Goal: Information Seeking & Learning: Find specific page/section

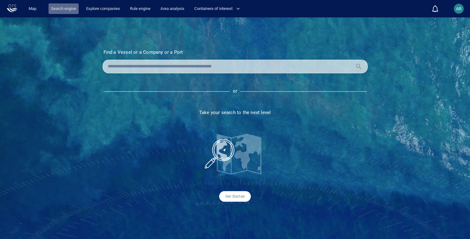
click at [63, 9] on link "Search engine" at bounding box center [63, 8] width 30 height 11
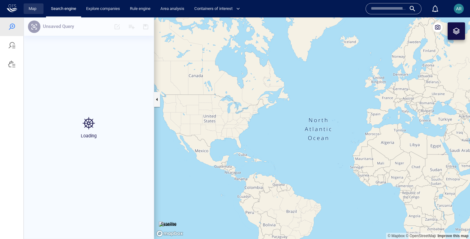
click at [30, 9] on link "Map" at bounding box center [33, 8] width 15 height 11
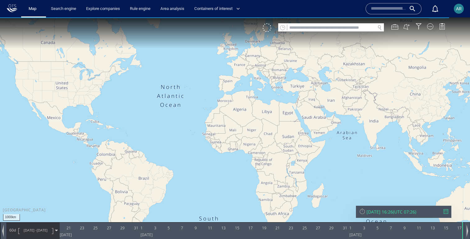
click at [296, 30] on input "text" at bounding box center [331, 28] width 88 height 8
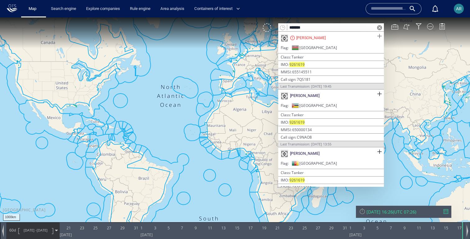
type input "*******"
click at [377, 34] on span at bounding box center [379, 36] width 8 height 8
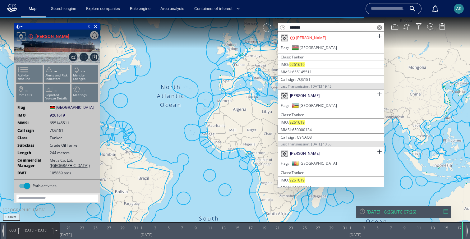
click at [377, 93] on span at bounding box center [379, 94] width 8 height 8
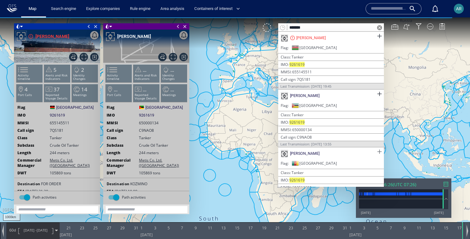
click at [376, 150] on span at bounding box center [379, 152] width 8 height 8
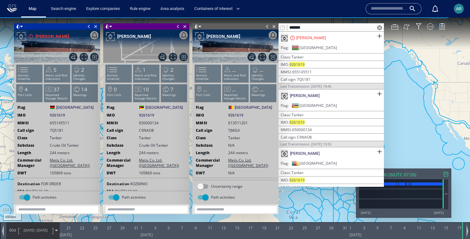
scroll to position [16, 0]
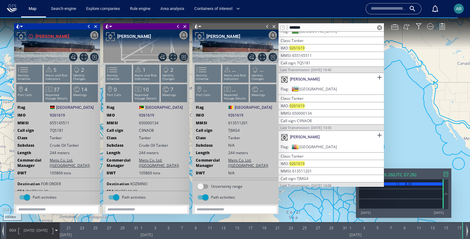
click at [380, 28] on span at bounding box center [379, 27] width 5 height 5
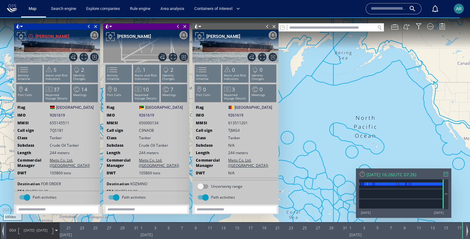
drag, startPoint x: 298, startPoint y: 80, endPoint x: 420, endPoint y: 84, distance: 121.8
click at [420, 84] on canvas "Map" at bounding box center [235, 124] width 470 height 215
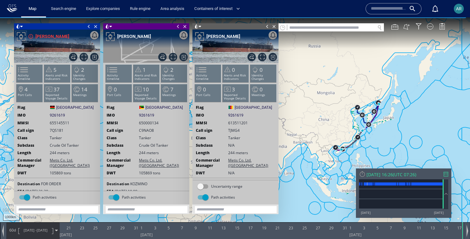
drag, startPoint x: 338, startPoint y: 112, endPoint x: 338, endPoint y: 74, distance: 38.5
click at [338, 74] on canvas "Map" at bounding box center [235, 124] width 470 height 215
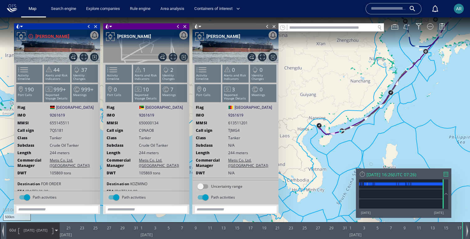
drag, startPoint x: 357, startPoint y: 88, endPoint x: 416, endPoint y: 88, distance: 59.6
click at [416, 88] on canvas "Map" at bounding box center [235, 124] width 470 height 215
drag, startPoint x: 349, startPoint y: 94, endPoint x: 269, endPoint y: 147, distance: 96.1
click at [269, 17] on div "500km © Mapbox © OpenStreetMap Improve this map 0 0 [DATE] 21 23 25 27 29 31 1 …" at bounding box center [235, 17] width 470 height 0
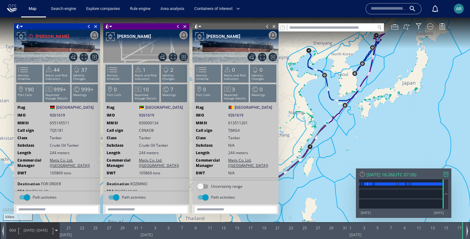
click at [353, 77] on canvas "Map" at bounding box center [235, 124] width 470 height 215
drag, startPoint x: 353, startPoint y: 76, endPoint x: 331, endPoint y: 129, distance: 57.6
click at [331, 130] on canvas "Map" at bounding box center [235, 124] width 470 height 215
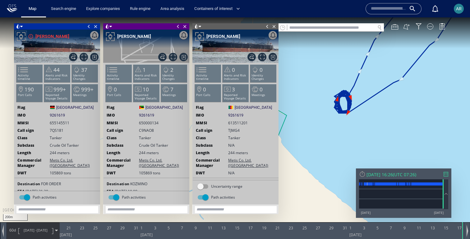
click at [327, 108] on canvas "Map" at bounding box center [235, 124] width 470 height 215
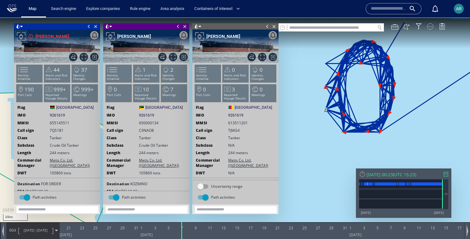
click at [429, 25] on div at bounding box center [430, 26] width 6 height 6
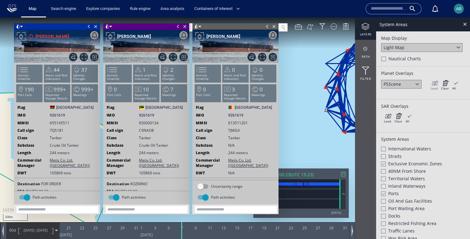
click at [433, 83] on icon at bounding box center [433, 83] width 7 height 6
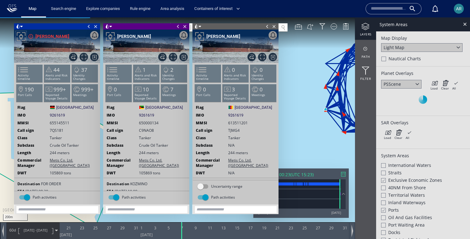
click at [266, 26] on span at bounding box center [267, 26] width 7 height 6
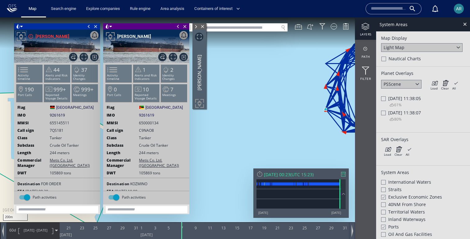
click at [178, 27] on span at bounding box center [178, 26] width 7 height 6
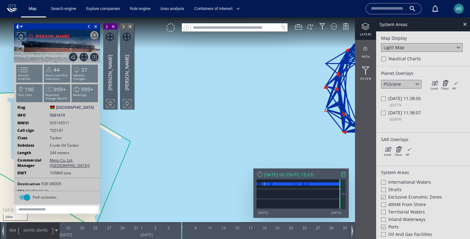
drag, startPoint x: 295, startPoint y: 102, endPoint x: 212, endPoint y: 102, distance: 82.3
click at [212, 102] on canvas "Map" at bounding box center [235, 124] width 470 height 215
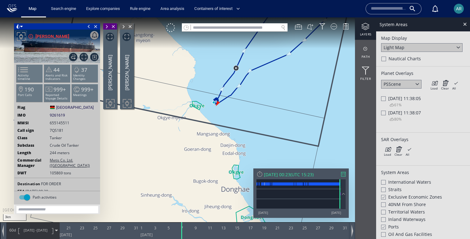
click at [391, 99] on span "[DATE] 11:38:05" at bounding box center [404, 98] width 33 height 6
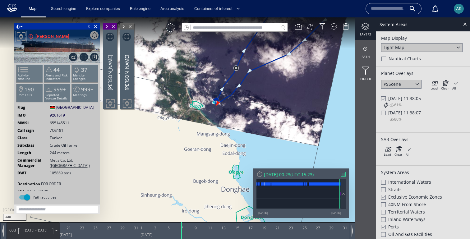
click at [386, 105] on icon at bounding box center [385, 105] width 6 height 6
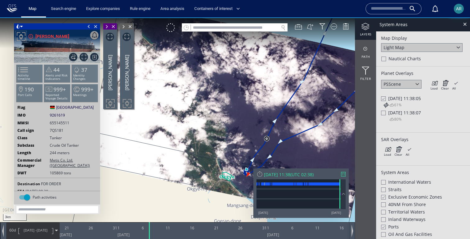
drag, startPoint x: 248, startPoint y: 163, endPoint x: 248, endPoint y: 109, distance: 54.7
click at [248, 109] on canvas "Map" at bounding box center [235, 124] width 470 height 215
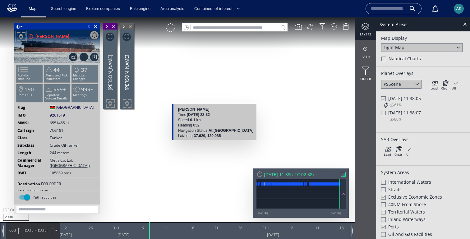
drag, startPoint x: 238, startPoint y: 156, endPoint x: 210, endPoint y: 146, distance: 29.5
click at [210, 146] on canvas "Map" at bounding box center [235, 124] width 470 height 215
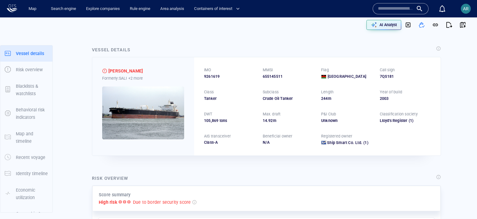
drag, startPoint x: 280, startPoint y: 121, endPoint x: 262, endPoint y: 121, distance: 17.7
click at [262, 121] on div "IMO 9261619 MMSI 655145511 Flag Malawi Call sign 7QS181 Class Tanker Subclass C…" at bounding box center [317, 106] width 247 height 98
click at [68, 8] on link "Search engine" at bounding box center [63, 8] width 30 height 11
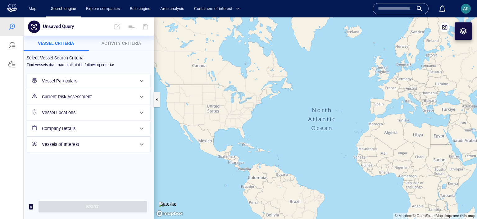
click at [72, 84] on h6 "Vessel Particulars" at bounding box center [88, 81] width 92 height 8
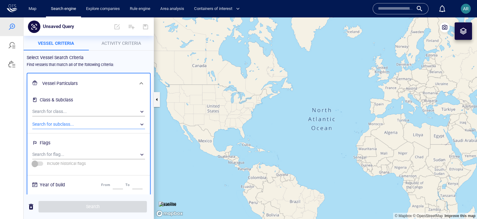
click at [70, 122] on div "​" at bounding box center [88, 124] width 113 height 9
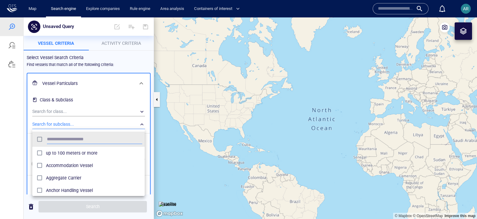
scroll to position [62, 112]
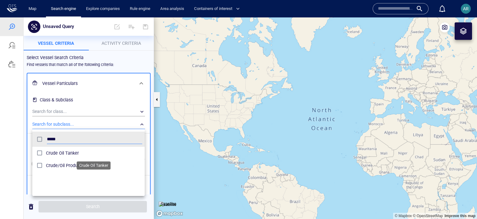
type input "*****"
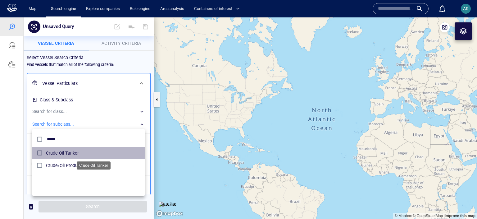
click at [66, 155] on span "Crude Oil Tanker" at bounding box center [94, 152] width 96 height 7
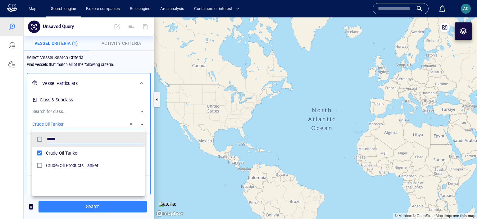
click at [98, 103] on div at bounding box center [238, 117] width 477 height 201
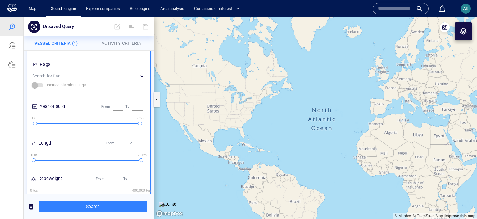
scroll to position [84, 0]
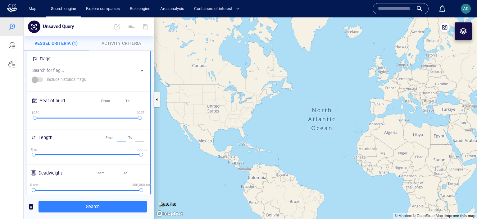
click at [117, 139] on input "*" at bounding box center [121, 138] width 9 height 8
type input "***"
click at [135, 139] on div "***" at bounding box center [140, 137] width 10 height 11
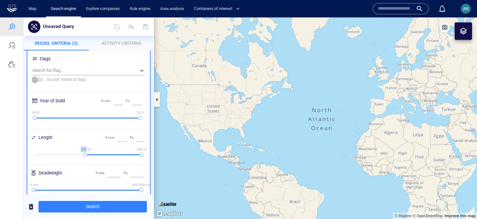
click at [135, 139] on div "***" at bounding box center [140, 137] width 10 height 11
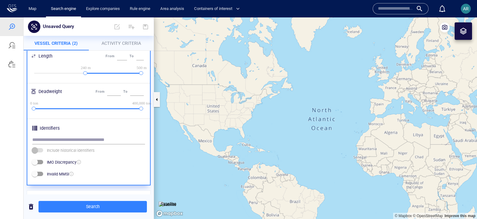
scroll to position [166, 0]
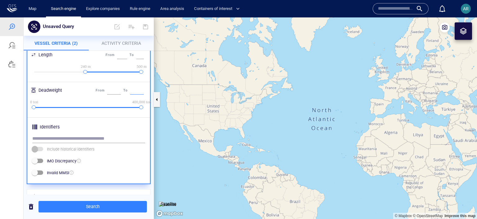
click at [133, 90] on input "******" at bounding box center [137, 90] width 14 height 8
type input "******"
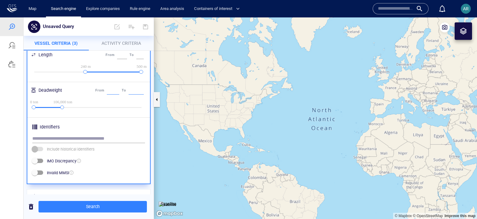
click at [110, 91] on input "*" at bounding box center [113, 90] width 12 height 8
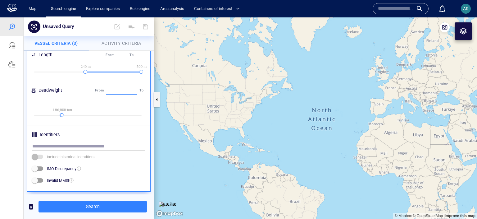
type input "******"
click at [121, 45] on span "Activity Criteria" at bounding box center [121, 43] width 39 height 5
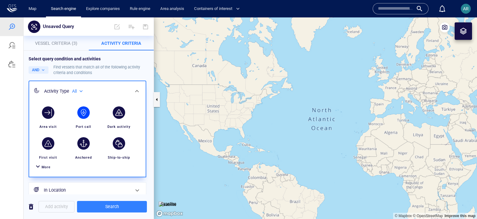
click at [85, 112] on div "button" at bounding box center [83, 112] width 12 height 12
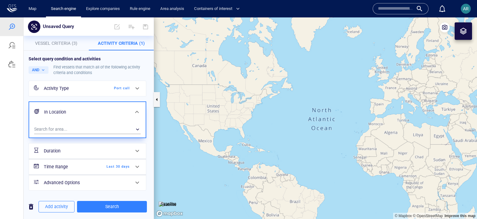
click at [97, 165] on span "Last 30 days" at bounding box center [112, 167] width 36 height 6
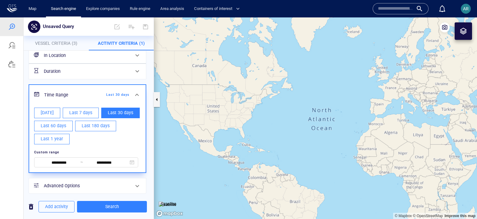
scroll to position [53, 0]
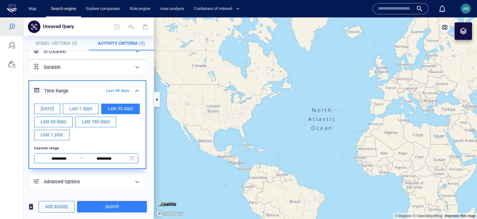
click at [104, 156] on input "**********" at bounding box center [104, 158] width 43 height 7
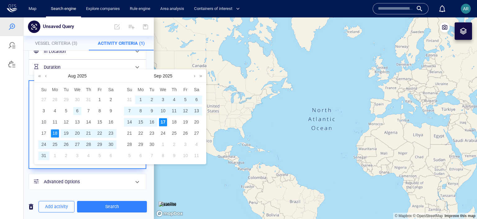
click at [78, 110] on div "6" at bounding box center [77, 111] width 8 height 8
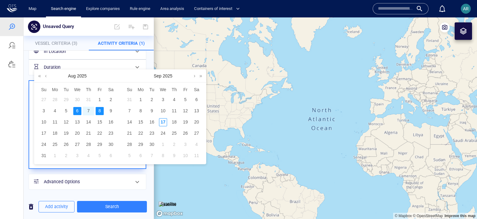
click at [100, 111] on div "8" at bounding box center [100, 111] width 8 height 8
type input "**********"
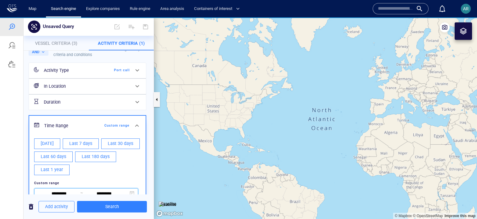
scroll to position [53, 0]
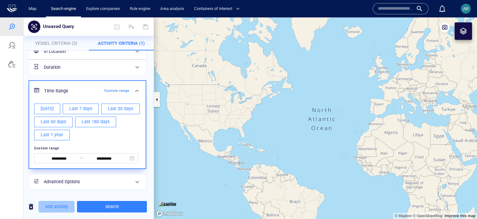
click at [58, 209] on span "Add activity" at bounding box center [56, 207] width 23 height 8
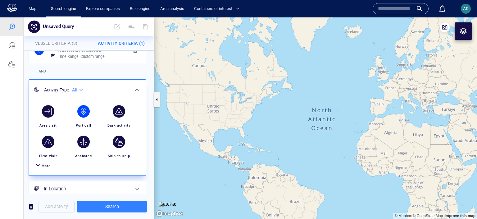
scroll to position [46, 0]
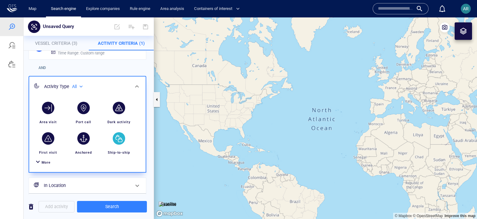
click at [121, 142] on div "button" at bounding box center [119, 138] width 12 height 12
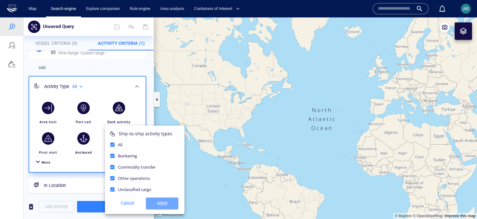
click at [168, 202] on span "Apply" at bounding box center [162, 203] width 22 height 8
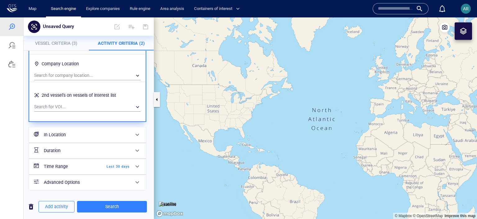
click at [118, 167] on span "Last 30 days" at bounding box center [112, 167] width 36 height 6
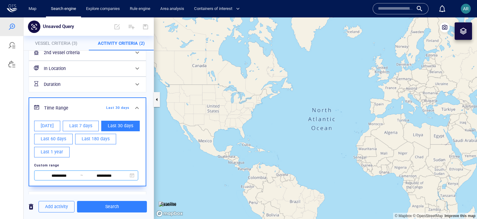
scroll to position [110, 0]
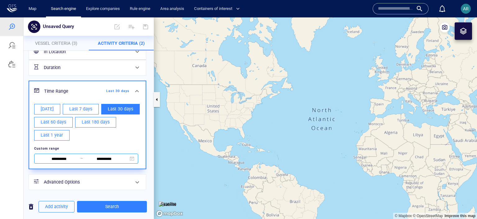
click at [99, 161] on input "**********" at bounding box center [104, 159] width 43 height 7
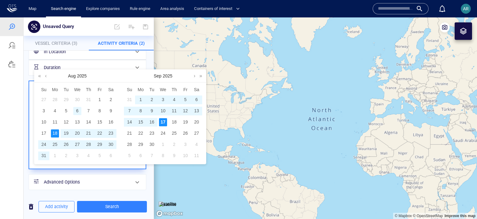
click at [76, 111] on div "6" at bounding box center [77, 111] width 8 height 8
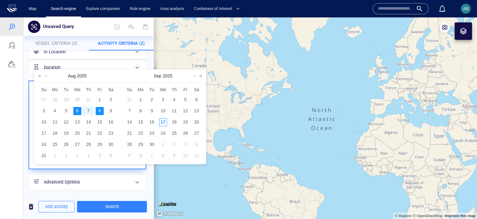
click at [103, 111] on div "8" at bounding box center [100, 111] width 8 height 8
type input "**********"
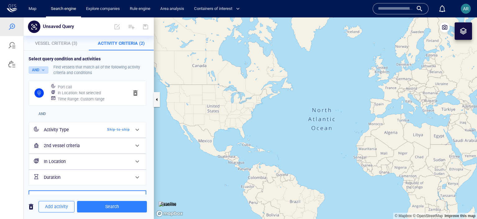
click at [41, 70] on button "AND" at bounding box center [39, 69] width 20 height 7
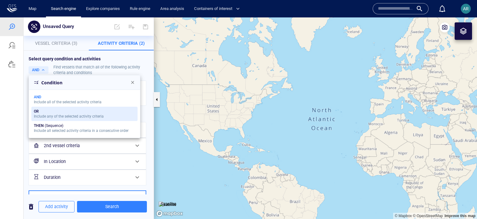
click at [38, 112] on div "OR" at bounding box center [36, 111] width 5 height 4
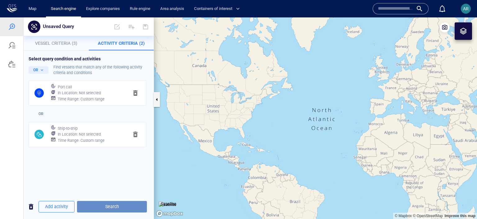
click at [113, 203] on span "Search" at bounding box center [112, 207] width 60 height 8
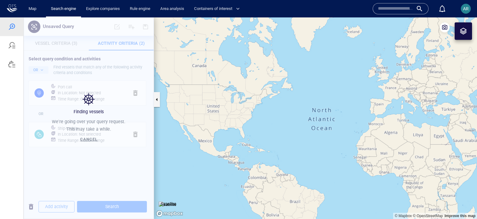
drag, startPoint x: 347, startPoint y: 148, endPoint x: 221, endPoint y: 153, distance: 125.6
click at [221, 153] on canvas "Map" at bounding box center [315, 117] width 323 height 201
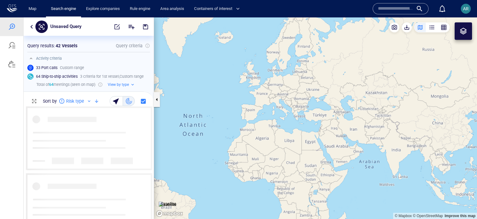
scroll to position [112, 130]
drag, startPoint x: 333, startPoint y: 143, endPoint x: 244, endPoint y: 143, distance: 89.5
click at [244, 143] on canvas "Map" at bounding box center [315, 117] width 323 height 201
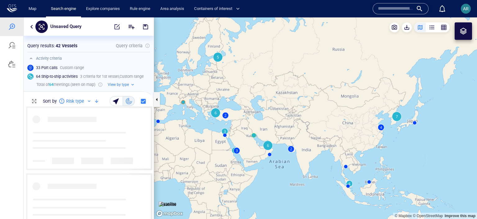
drag, startPoint x: 352, startPoint y: 130, endPoint x: 296, endPoint y: 131, distance: 56.2
click at [296, 131] on canvas "Map" at bounding box center [315, 117] width 323 height 201
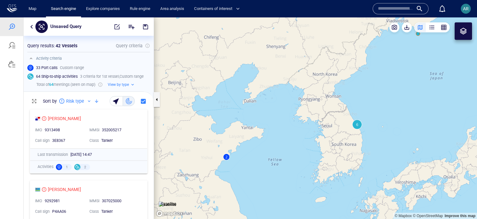
drag, startPoint x: 348, startPoint y: 116, endPoint x: 301, endPoint y: 116, distance: 47.5
click at [301, 116] on canvas "Map" at bounding box center [315, 117] width 323 height 201
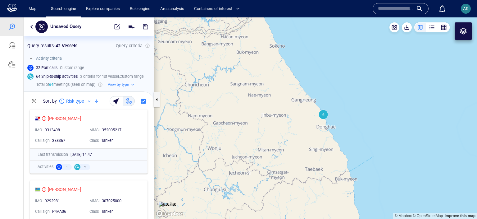
drag, startPoint x: 301, startPoint y: 116, endPoint x: 267, endPoint y: 55, distance: 69.4
click at [267, 55] on canvas "Map" at bounding box center [315, 117] width 323 height 201
